Goal: Task Accomplishment & Management: Use online tool/utility

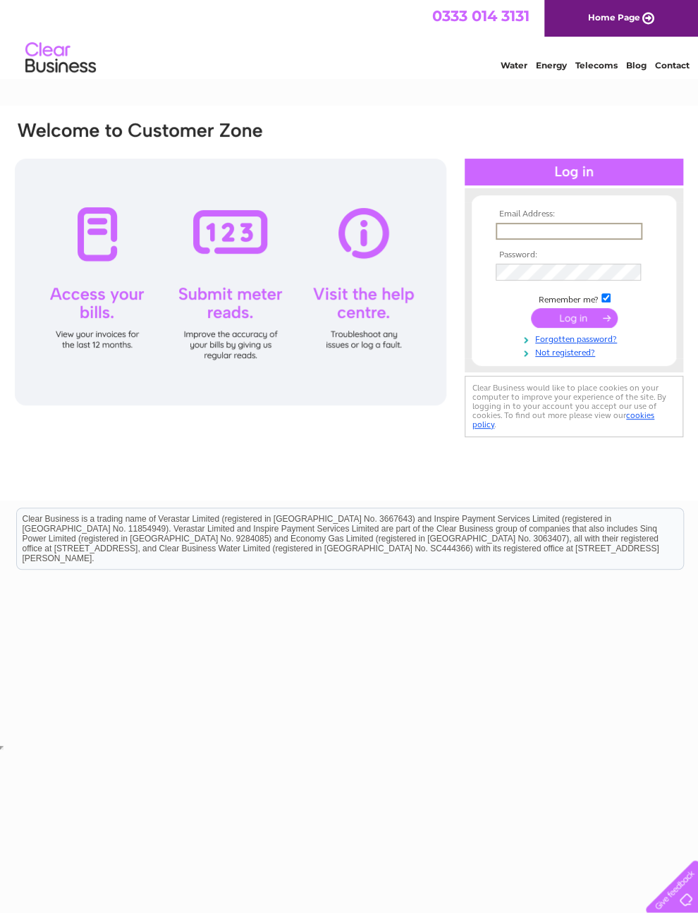
type input "[EMAIL_ADDRESS][DOMAIN_NAME]"
click at [574, 323] on input "submit" at bounding box center [574, 318] width 87 height 20
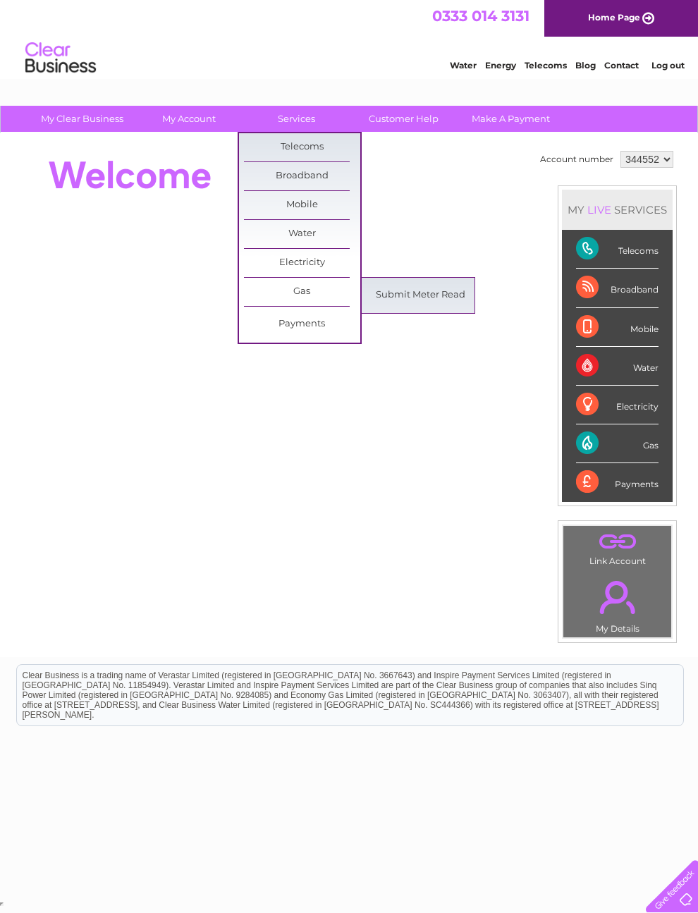
click at [441, 295] on link "Submit Meter Read" at bounding box center [420, 295] width 116 height 28
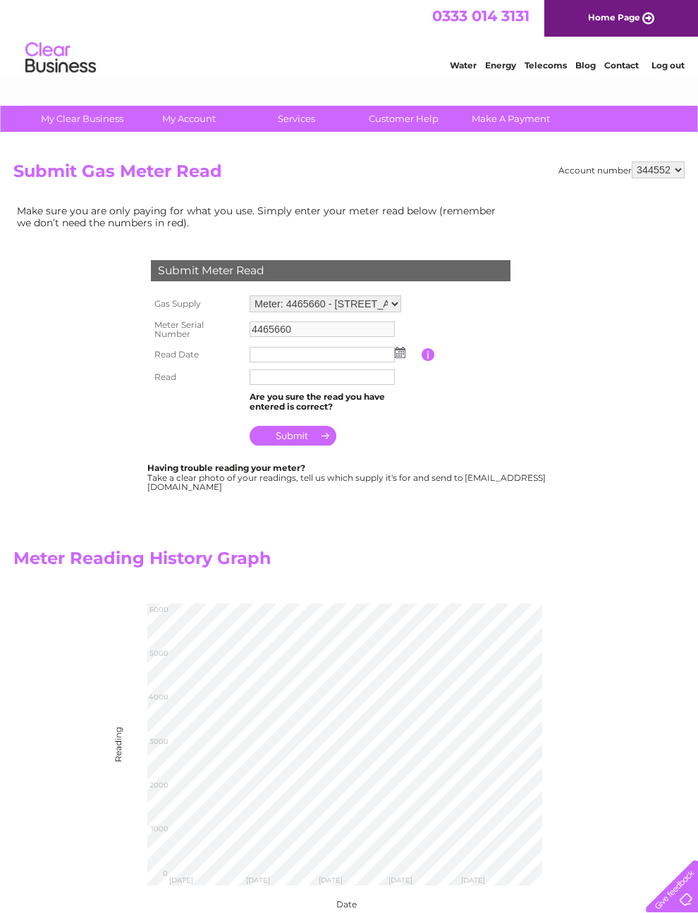
click at [352, 400] on td "Are you sure the read you have entered is correct?" at bounding box center [334, 401] width 176 height 27
click at [404, 356] on img at bounding box center [400, 352] width 11 height 11
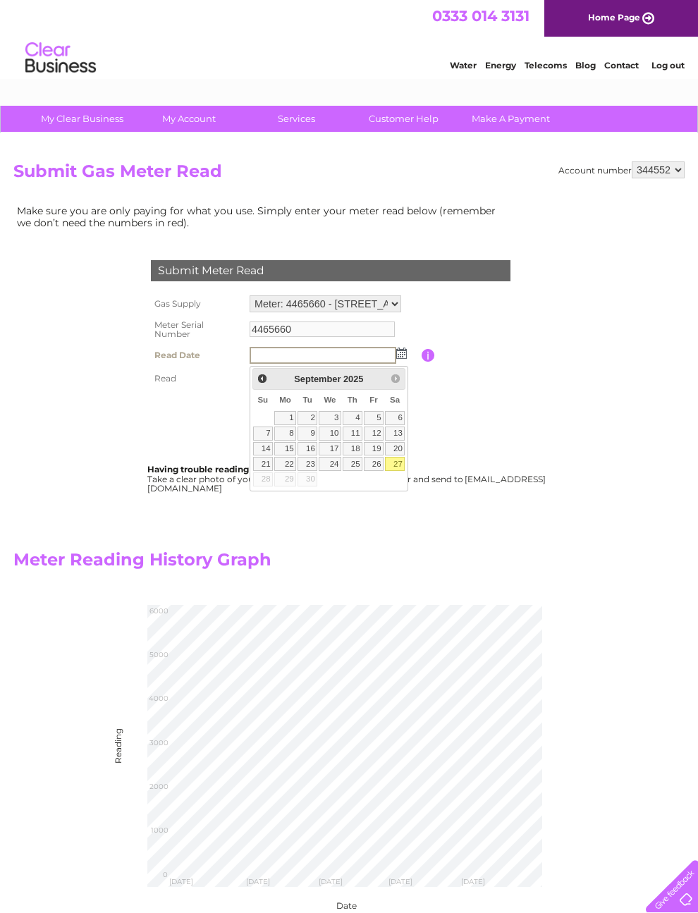
click at [403, 470] on link "27" at bounding box center [395, 464] width 20 height 14
type input "[DATE]"
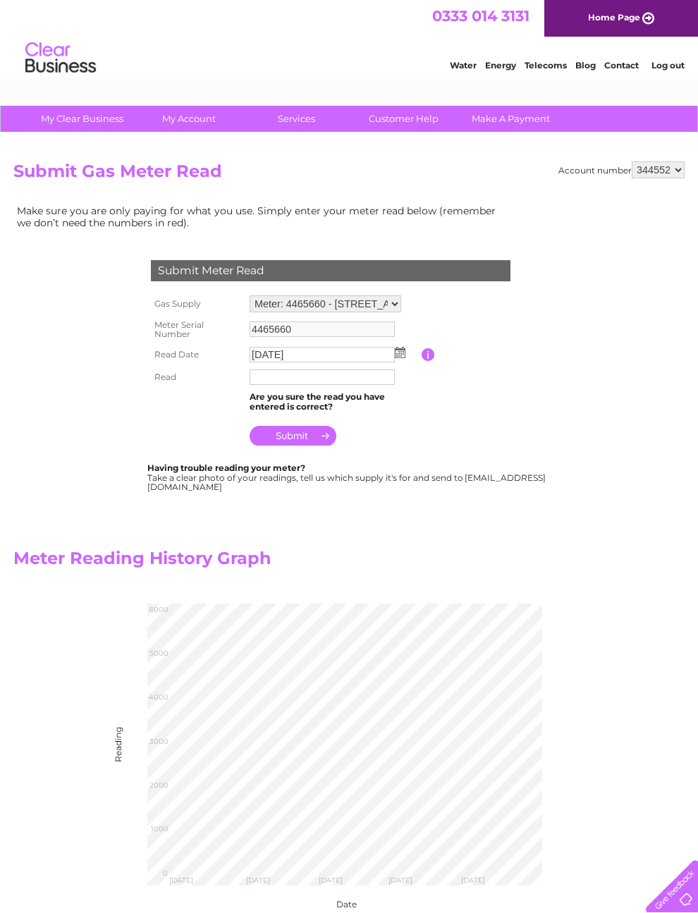
click at [276, 376] on input "text" at bounding box center [322, 377] width 145 height 16
type input "5471"
click at [308, 446] on input "submit" at bounding box center [293, 437] width 87 height 20
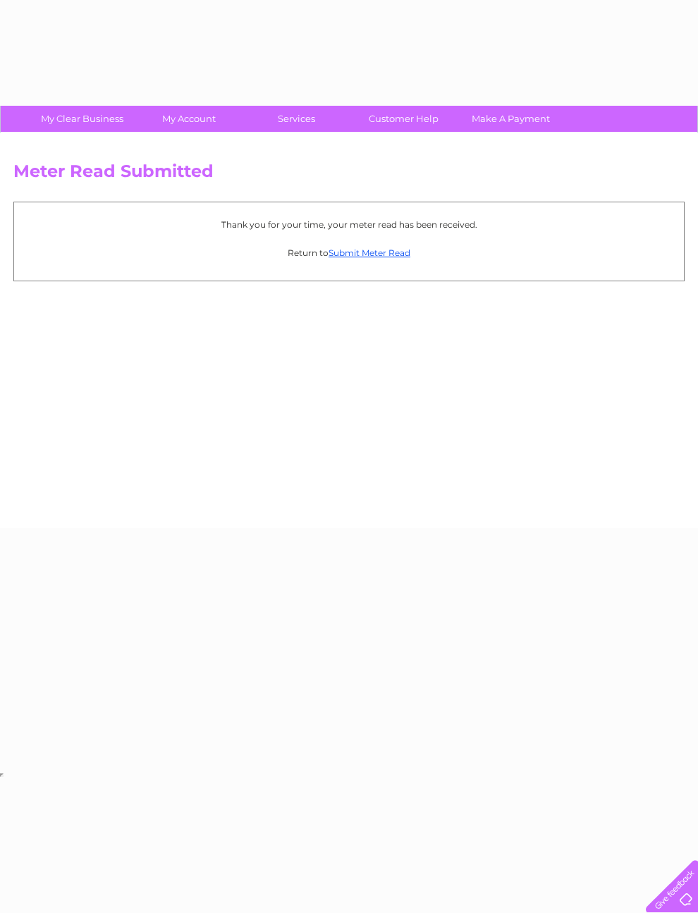
click at [300, 446] on div "Meter Read Submitted Thank you for your time, your meter read has been received…" at bounding box center [349, 330] width 698 height 395
